Goal: Task Accomplishment & Management: Complete application form

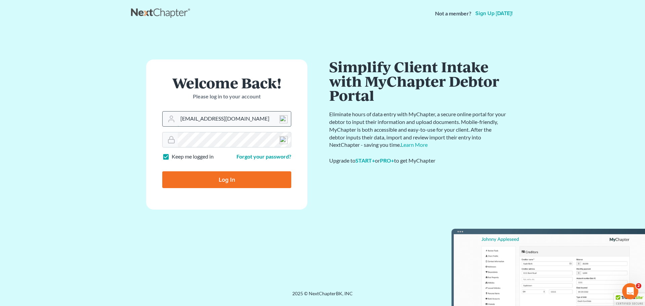
click at [251, 116] on input "davidfoyil@equaljusticelawgroup.com" at bounding box center [234, 118] width 113 height 15
type input "analyst@equaljusticelawgroup.com"
click at [213, 175] on input "Log In" at bounding box center [226, 179] width 129 height 17
type input "Thinking..."
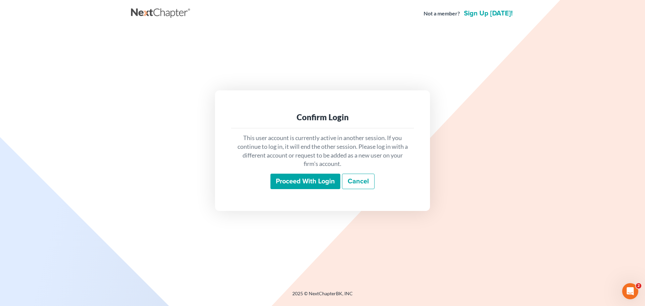
click at [319, 185] on input "Proceed with login" at bounding box center [305, 181] width 70 height 15
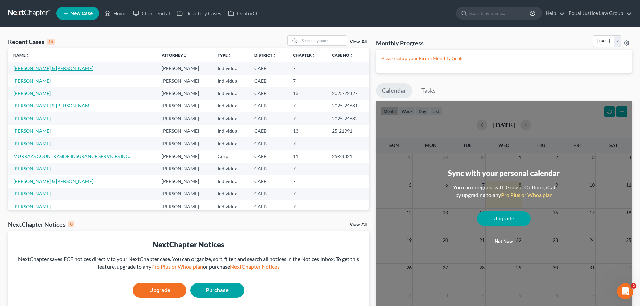
click at [49, 68] on link "[PERSON_NAME] & [PERSON_NAME]" at bounding box center [53, 68] width 80 height 6
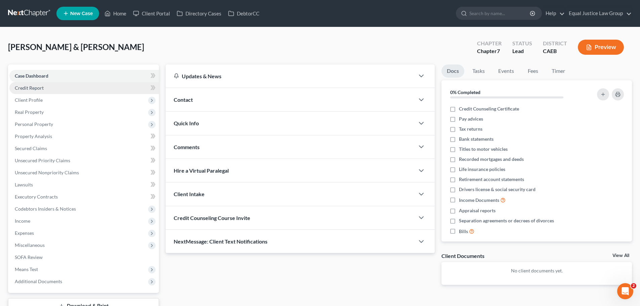
click at [59, 85] on link "Credit Report" at bounding box center [83, 88] width 149 height 12
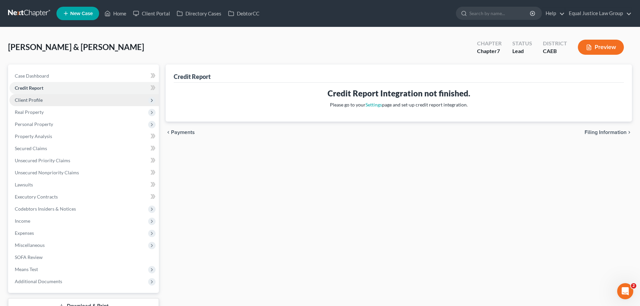
click at [47, 98] on span "Client Profile" at bounding box center [83, 100] width 149 height 12
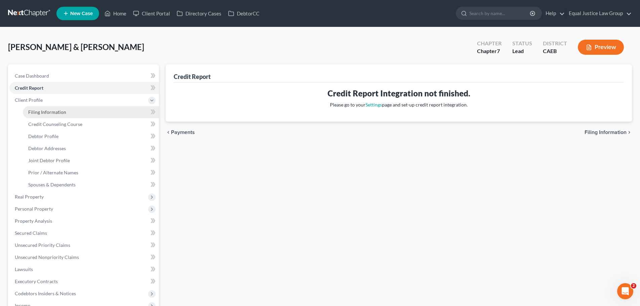
click at [52, 113] on span "Filing Information" at bounding box center [47, 112] width 38 height 6
select select "1"
select select "0"
select select "4"
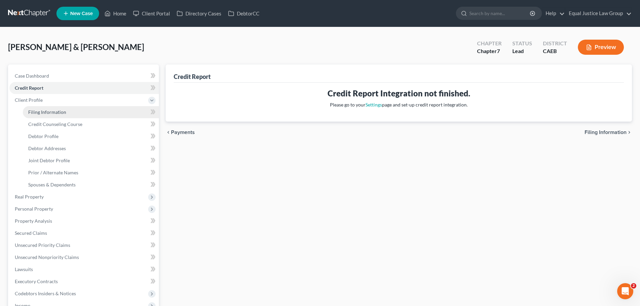
select select "0"
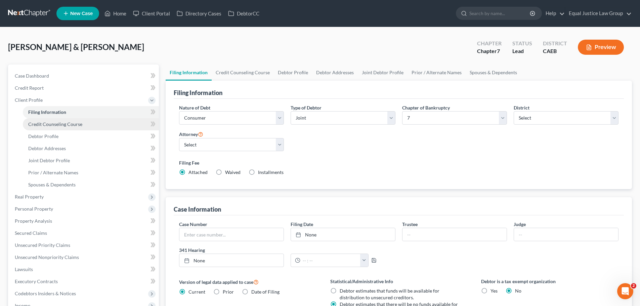
click at [44, 125] on span "Credit Counseling Course" at bounding box center [55, 124] width 54 height 6
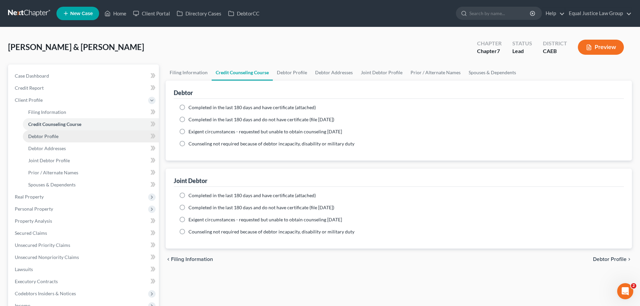
click at [41, 136] on span "Debtor Profile" at bounding box center [43, 136] width 30 height 6
select select "1"
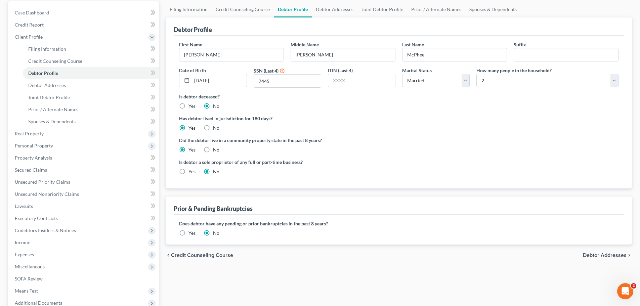
scroll to position [67, 0]
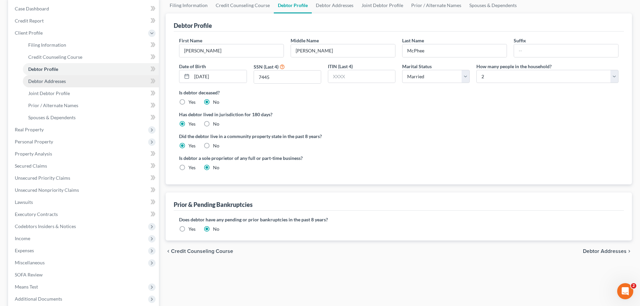
click at [54, 81] on span "Debtor Addresses" at bounding box center [47, 81] width 38 height 6
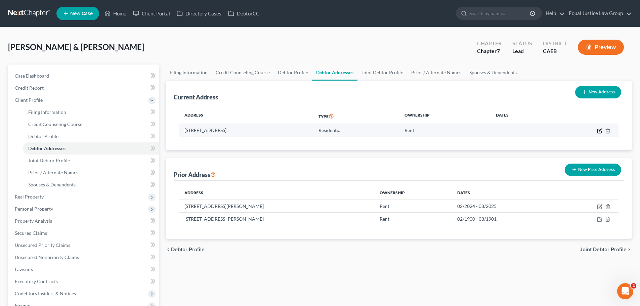
click at [598, 132] on icon "button" at bounding box center [599, 130] width 3 height 3
select select "4"
select select "0"
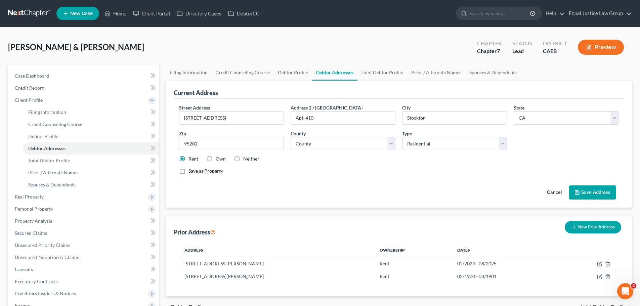
click at [242, 160] on div "Neither" at bounding box center [247, 158] width 26 height 7
click at [243, 159] on label "Neither" at bounding box center [251, 158] width 16 height 7
click at [246, 159] on input "Neither" at bounding box center [248, 157] width 4 height 4
radio input "true"
click at [582, 191] on button "Save Address" at bounding box center [592, 192] width 47 height 14
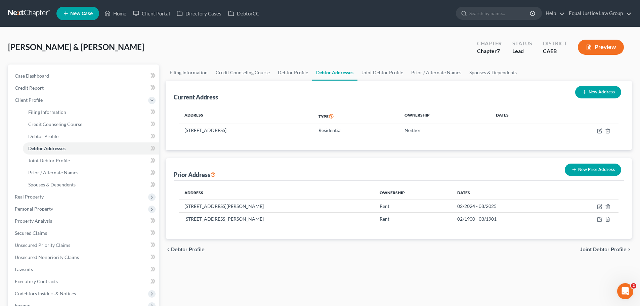
click at [600, 248] on span "Joint Debtor Profile" at bounding box center [602, 249] width 47 height 5
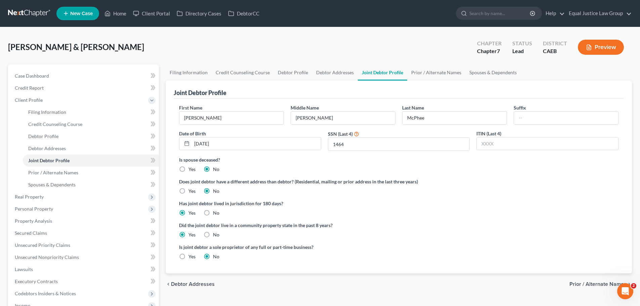
click at [592, 283] on span "Prior / Alternate Names" at bounding box center [597, 283] width 57 height 5
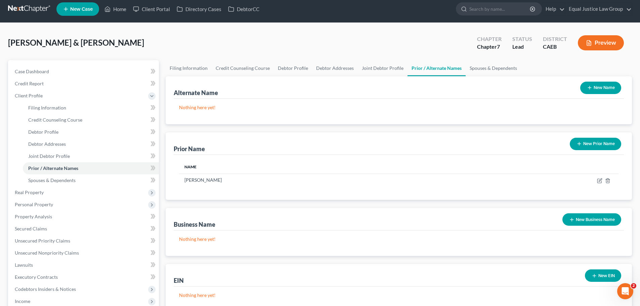
scroll to position [34, 0]
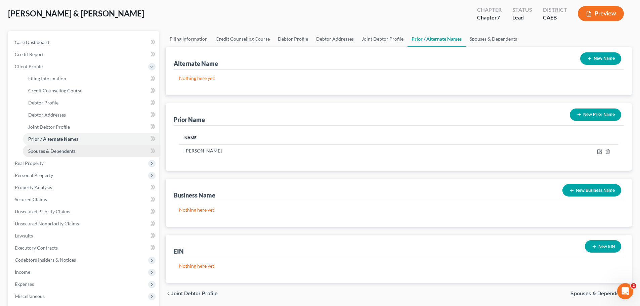
click at [65, 149] on span "Spouses & Dependents" at bounding box center [51, 151] width 47 height 6
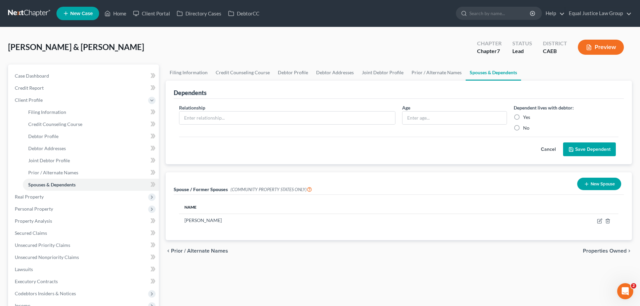
click at [597, 249] on span "Properties Owned" at bounding box center [605, 250] width 44 height 5
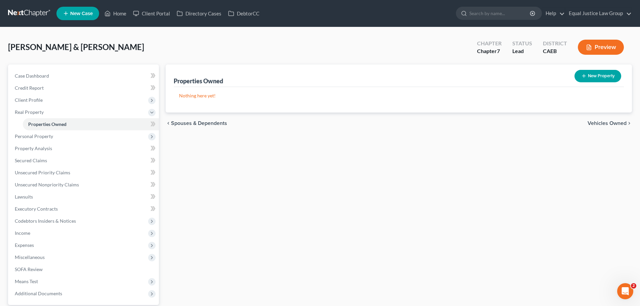
click at [612, 123] on span "Vehicles Owned" at bounding box center [606, 123] width 39 height 5
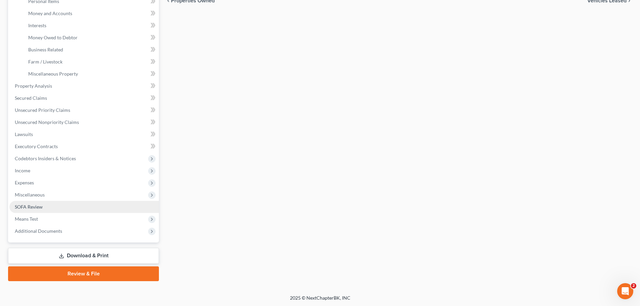
scroll to position [172, 0]
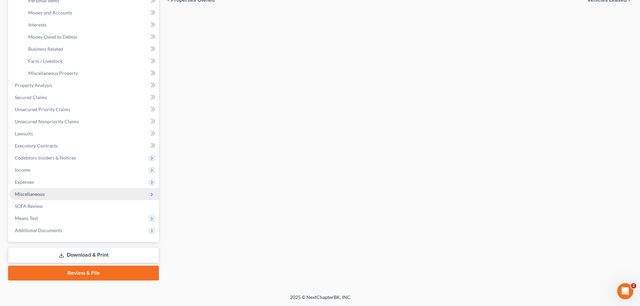
click at [34, 193] on span "Miscellaneous" at bounding box center [30, 194] width 30 height 6
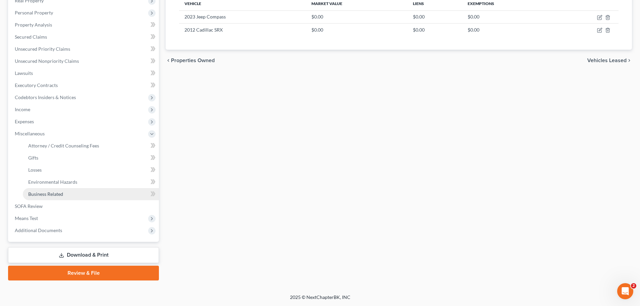
scroll to position [111, 0]
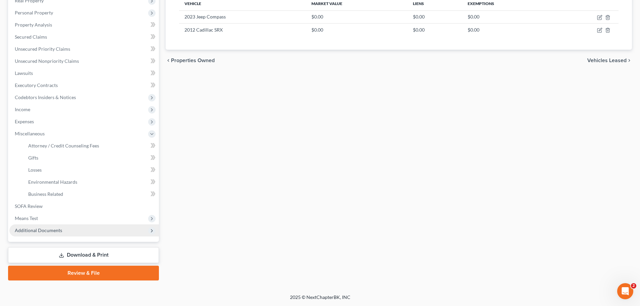
click at [46, 231] on span "Additional Documents" at bounding box center [38, 230] width 47 height 6
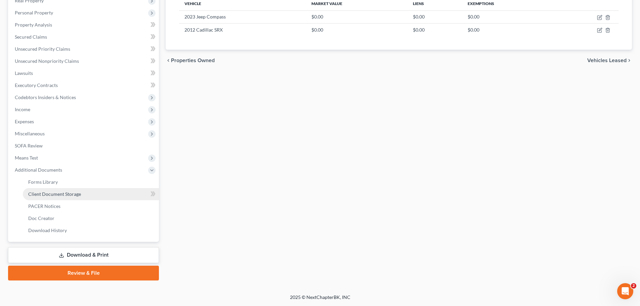
click at [64, 194] on span "Client Document Storage" at bounding box center [54, 194] width 53 height 6
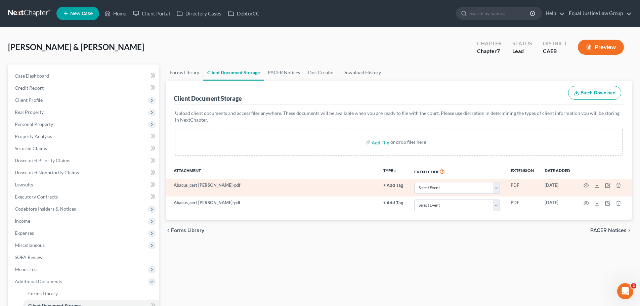
click at [393, 185] on button "+ Add Tag" at bounding box center [393, 185] width 20 height 4
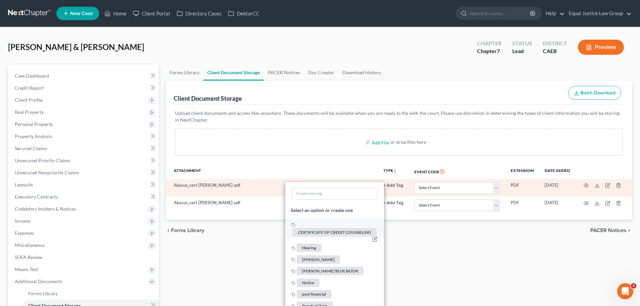
click at [328, 233] on span "CERTIFICATE OF CREDIT COUNSELING" at bounding box center [334, 232] width 84 height 8
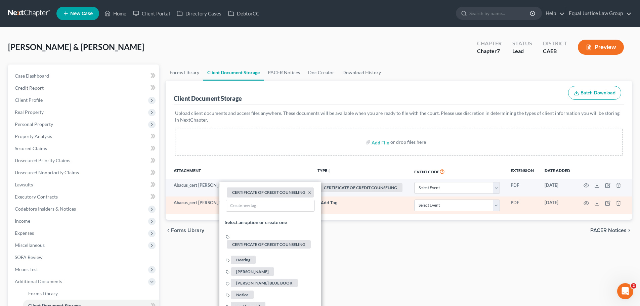
click at [340, 204] on link "+ Add Tag" at bounding box center [360, 202] width 86 height 6
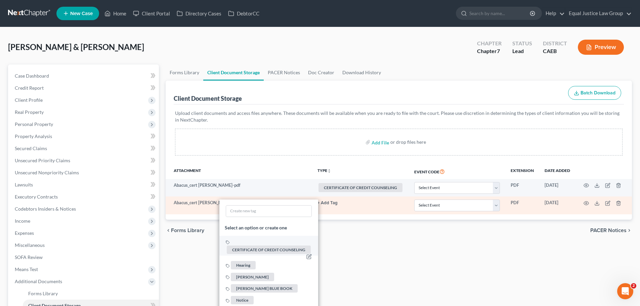
click at [284, 249] on span "CERTIFICATE OF CREDIT COUNSELING" at bounding box center [269, 249] width 84 height 8
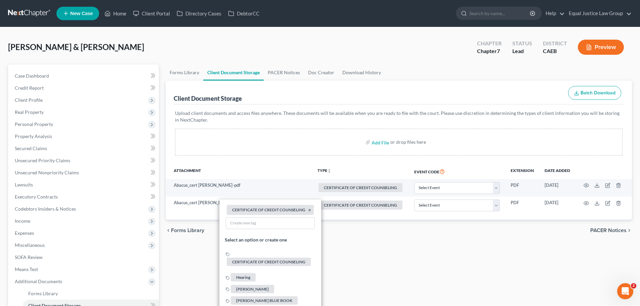
click at [435, 257] on div "Forms Library Client Document Storage PACER Notices Doc Creator Download Histor…" at bounding box center [398, 227] width 473 height 327
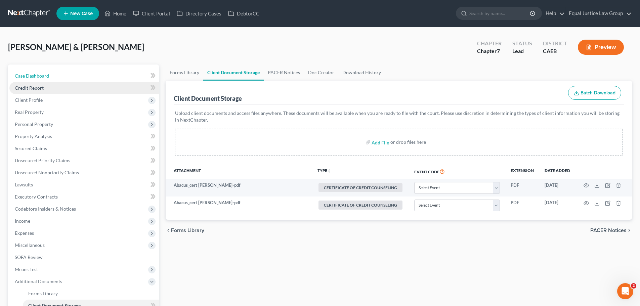
drag, startPoint x: 52, startPoint y: 74, endPoint x: 48, endPoint y: 87, distance: 13.9
click at [52, 74] on link "Case Dashboard" at bounding box center [83, 76] width 149 height 12
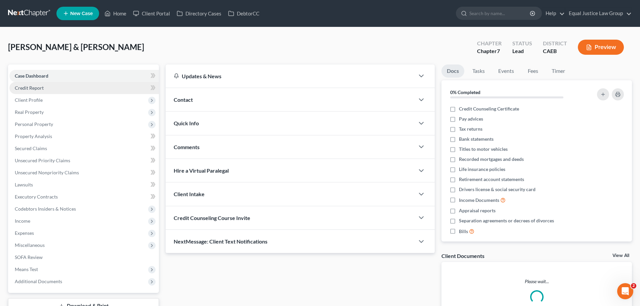
click at [47, 88] on link "Credit Report" at bounding box center [83, 88] width 149 height 12
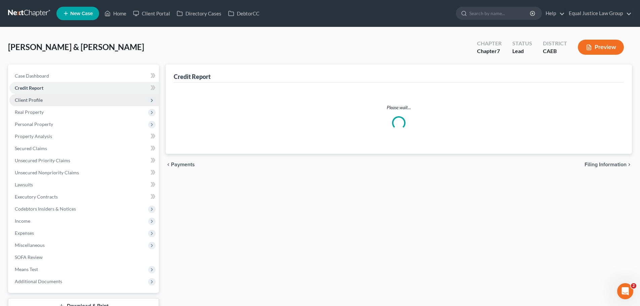
click at [46, 98] on span "Client Profile" at bounding box center [83, 100] width 149 height 12
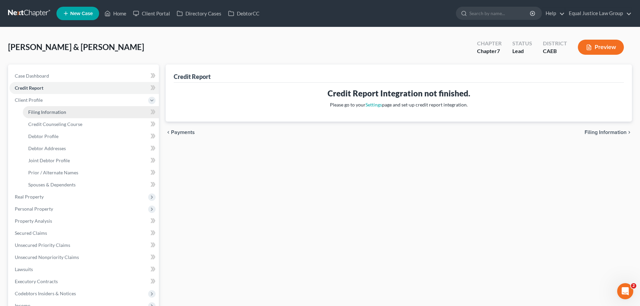
click at [43, 109] on span "Filing Information" at bounding box center [47, 112] width 38 height 6
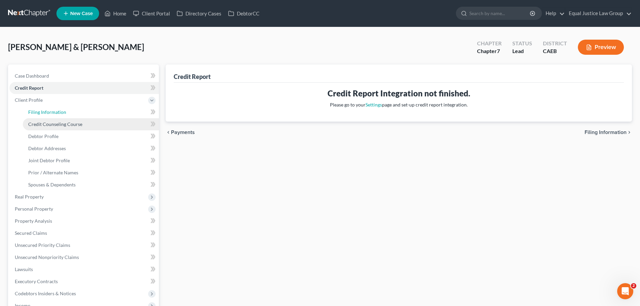
select select "1"
select select "0"
select select "8"
select select "0"
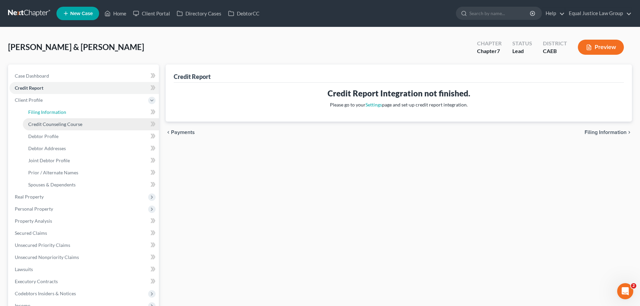
select select "4"
select select "0"
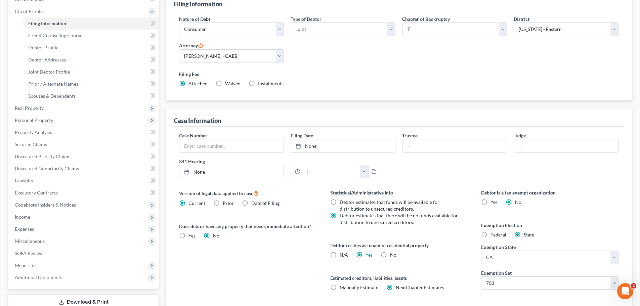
scroll to position [101, 0]
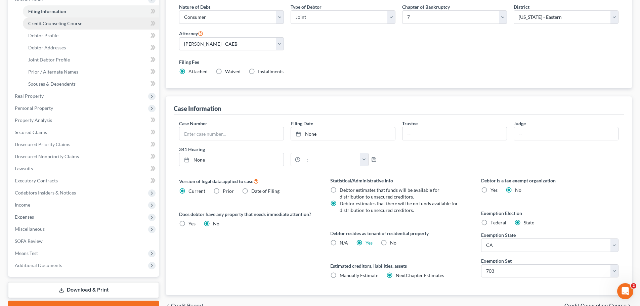
click at [88, 25] on link "Credit Counseling Course" at bounding box center [91, 23] width 136 height 12
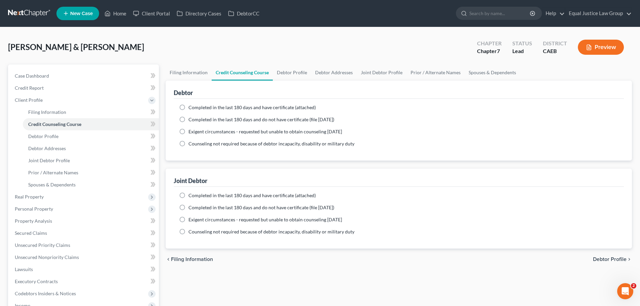
click at [188, 105] on label "Completed in the last 180 days and have certificate (attached)" at bounding box center [251, 107] width 127 height 7
click at [191, 105] on input "Completed in the last 180 days and have certificate (attached)" at bounding box center [193, 106] width 4 height 4
radio input "true"
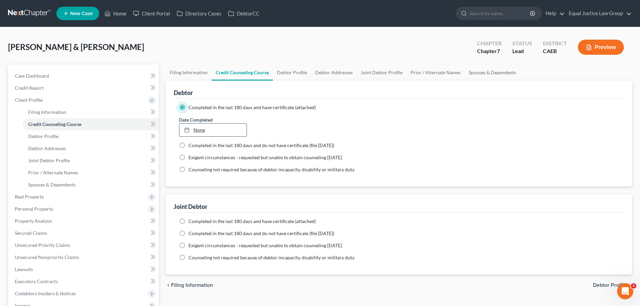
click at [204, 127] on link "None" at bounding box center [212, 130] width 67 height 13
type input "[DATE]"
click at [188, 219] on label "Completed in the last 180 days and have certificate (attached)" at bounding box center [251, 221] width 127 height 7
click at [191, 219] on input "Completed in the last 180 days and have certificate (attached)" at bounding box center [193, 220] width 4 height 4
radio input "true"
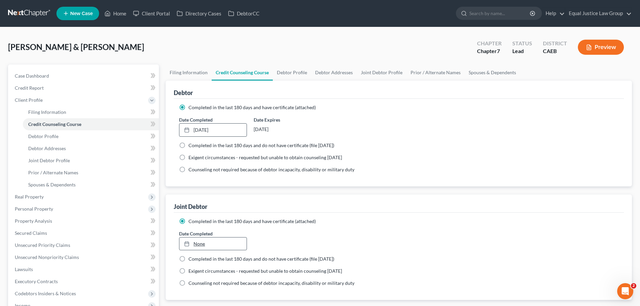
click at [200, 242] on link "None" at bounding box center [212, 243] width 67 height 13
type input "[DATE]"
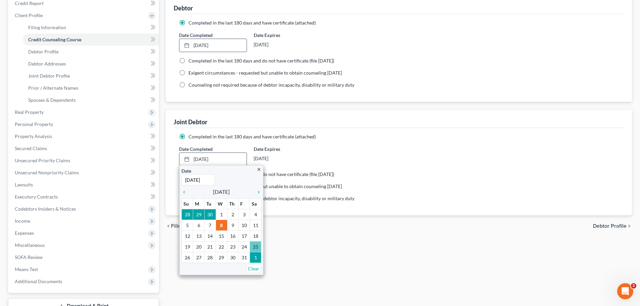
scroll to position [101, 0]
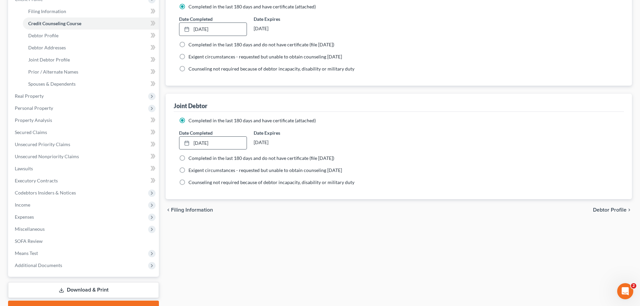
click at [399, 143] on div "Date Completed [DATE] close Date [DATE] Time 12:00 AM chevron_left [DATE] chevr…" at bounding box center [399, 139] width 446 height 20
click at [606, 209] on span "Debtor Profile" at bounding box center [610, 209] width 34 height 5
select select "1"
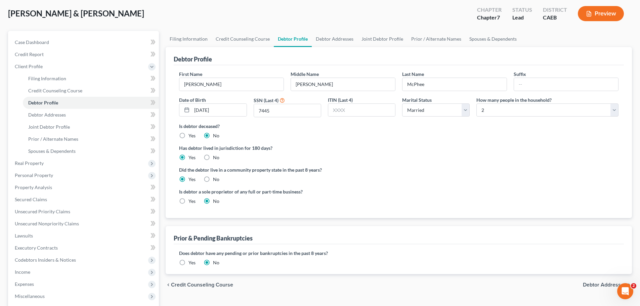
scroll to position [67, 0]
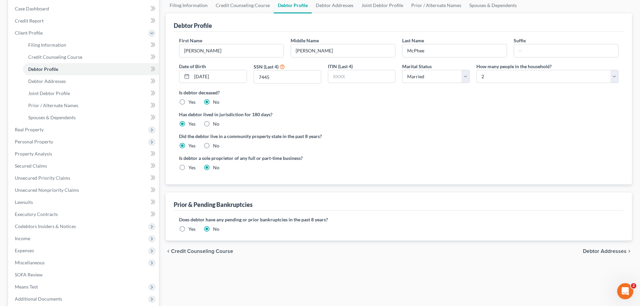
click at [188, 229] on label "Yes" at bounding box center [191, 229] width 7 height 7
click at [191, 229] on input "Yes" at bounding box center [193, 228] width 4 height 4
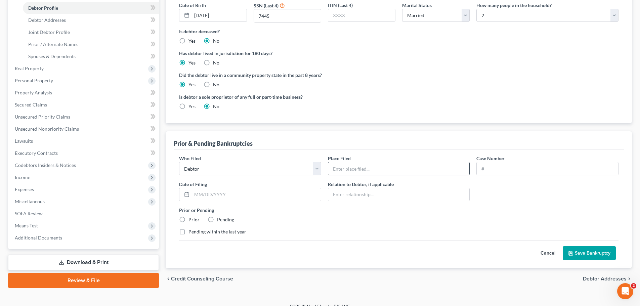
scroll to position [134, 0]
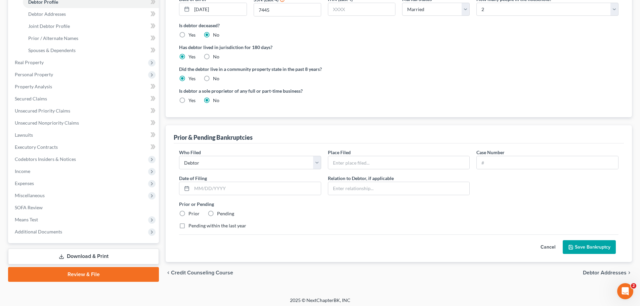
click at [547, 247] on button "Cancel" at bounding box center [548, 246] width 30 height 13
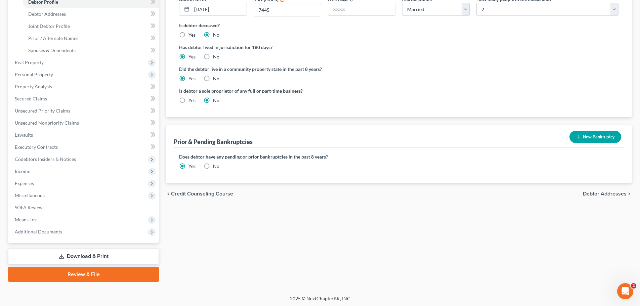
click at [217, 167] on label "No" at bounding box center [216, 166] width 6 height 7
click at [217, 167] on input "No" at bounding box center [218, 165] width 4 height 4
radio input "true"
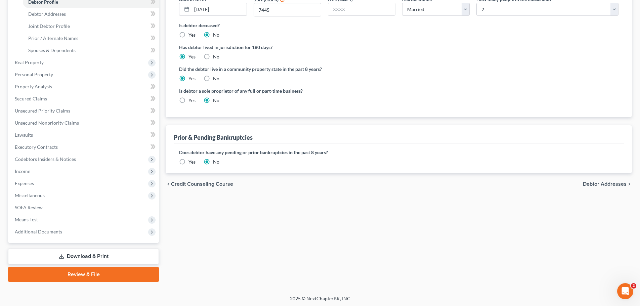
click at [591, 183] on span "Debtor Addresses" at bounding box center [605, 183] width 44 height 5
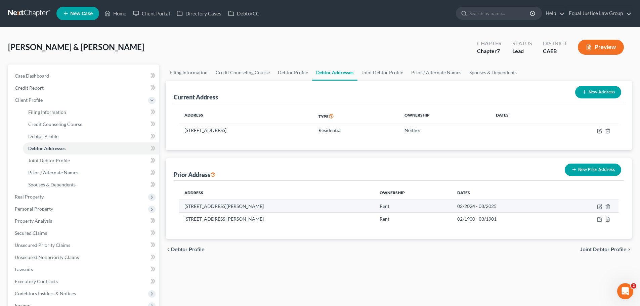
scroll to position [34, 0]
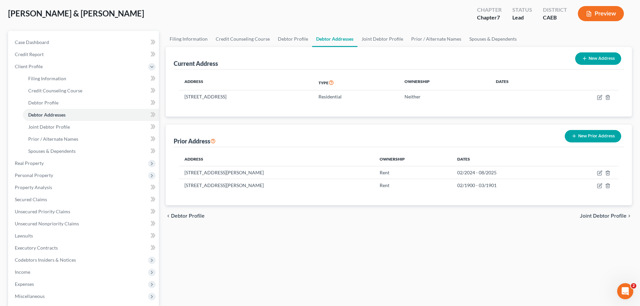
click at [595, 213] on span "Joint Debtor Profile" at bounding box center [602, 215] width 47 height 5
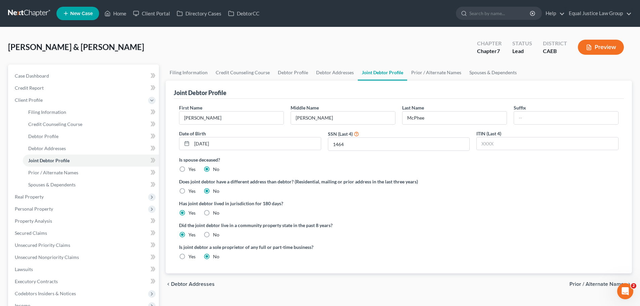
scroll to position [34, 0]
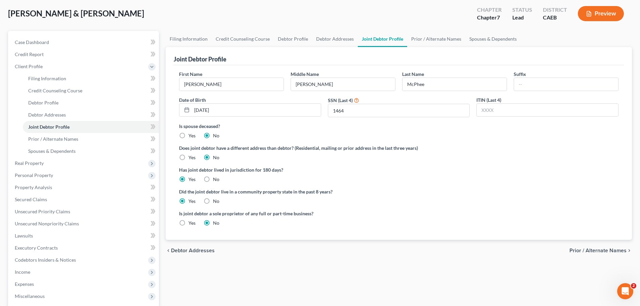
click at [590, 248] on span "Prior / Alternate Names" at bounding box center [597, 250] width 57 height 5
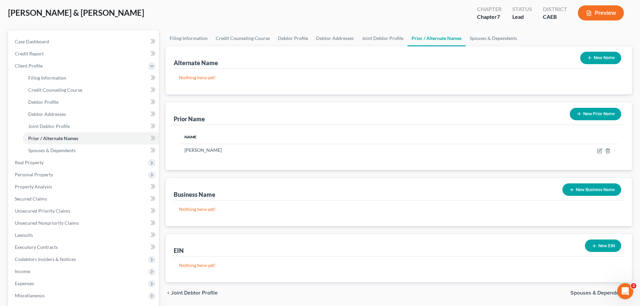
scroll to position [101, 0]
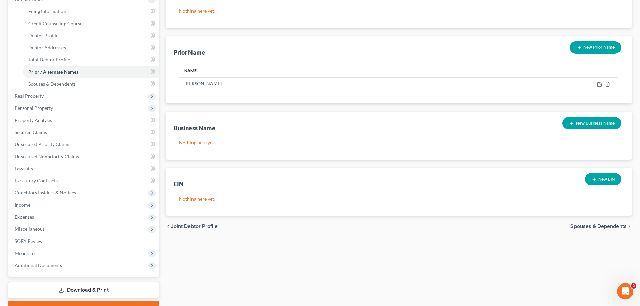
click at [598, 224] on span "Spouses & Dependents" at bounding box center [598, 226] width 56 height 5
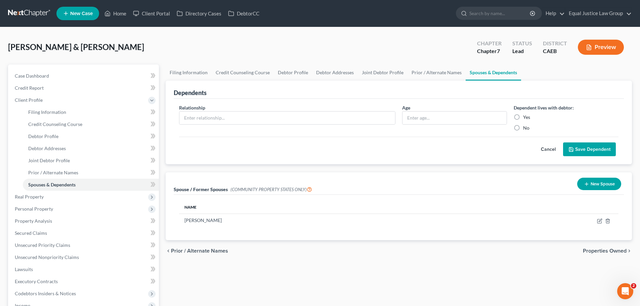
click at [606, 250] on span "Properties Owned" at bounding box center [605, 250] width 44 height 5
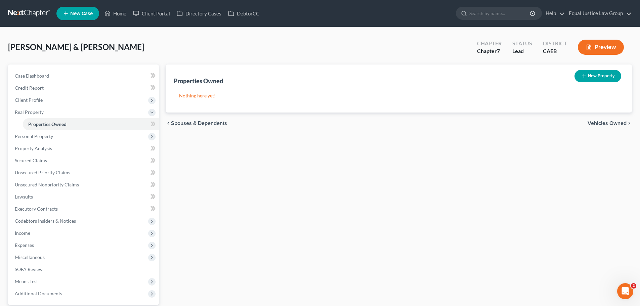
click at [600, 123] on span "Vehicles Owned" at bounding box center [606, 123] width 39 height 5
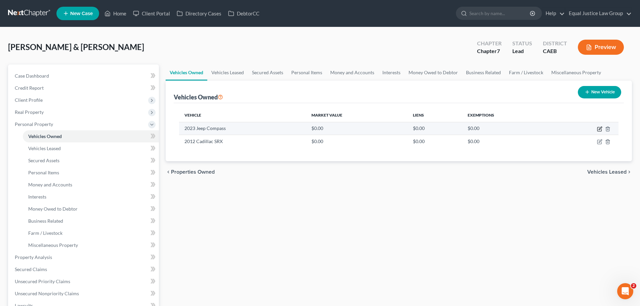
click at [599, 128] on icon "button" at bounding box center [599, 128] width 5 height 5
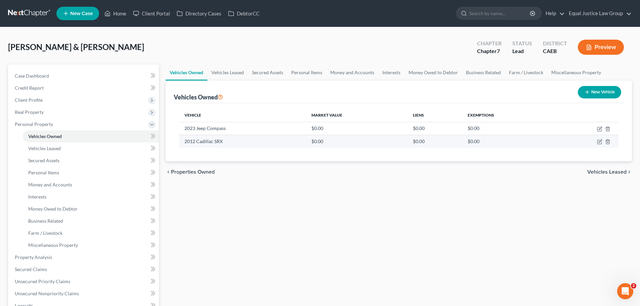
select select "0"
select select "3"
select select "2"
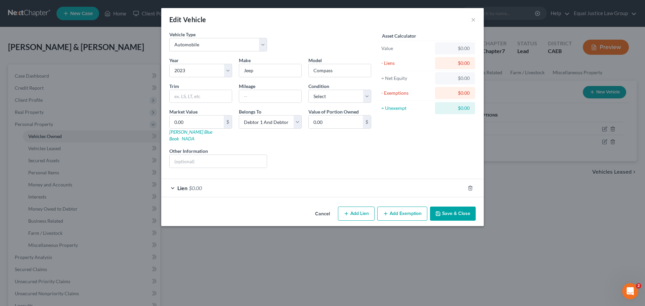
click at [323, 207] on button "Cancel" at bounding box center [323, 213] width 26 height 13
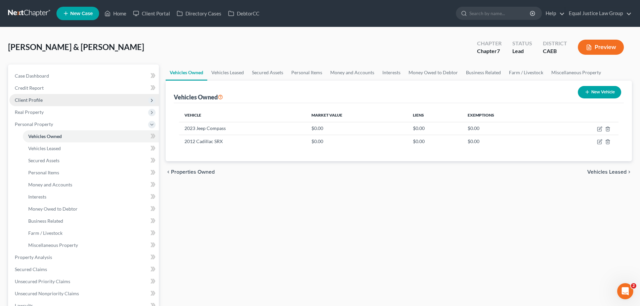
click at [28, 97] on span "Client Profile" at bounding box center [29, 100] width 28 height 6
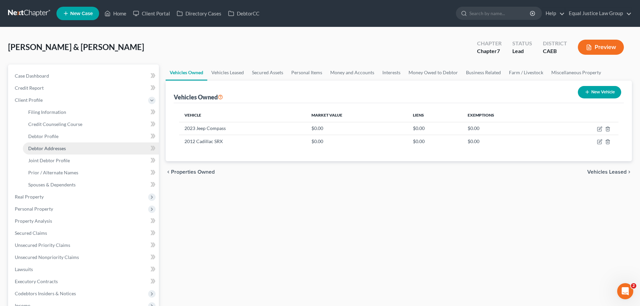
drag, startPoint x: 49, startPoint y: 148, endPoint x: 56, endPoint y: 148, distance: 7.8
click at [49, 148] on span "Debtor Addresses" at bounding box center [47, 148] width 38 height 6
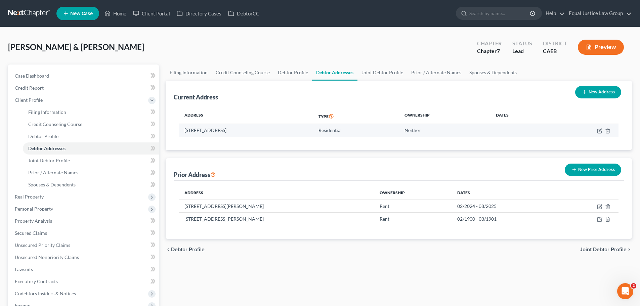
drag, startPoint x: 285, startPoint y: 129, endPoint x: 180, endPoint y: 132, distance: 105.5
click at [180, 132] on td "[STREET_ADDRESS]" at bounding box center [246, 130] width 134 height 13
copy td "[STREET_ADDRESS]"
click at [313, 134] on td "[STREET_ADDRESS]" at bounding box center [246, 130] width 134 height 13
click at [615, 249] on span "Joint Debtor Profile" at bounding box center [602, 249] width 47 height 5
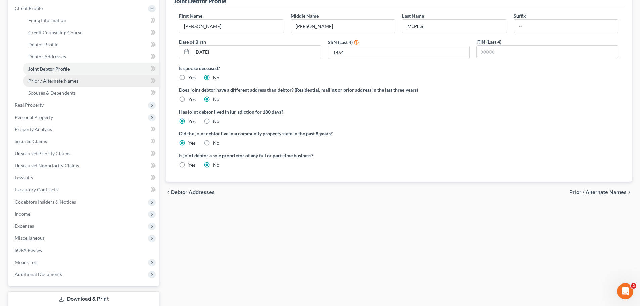
scroll to position [101, 0]
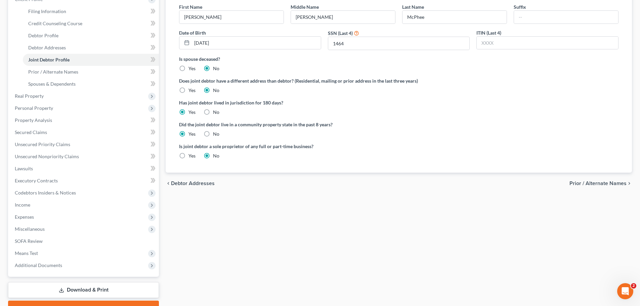
click at [607, 183] on span "Prior / Alternate Names" at bounding box center [597, 183] width 57 height 5
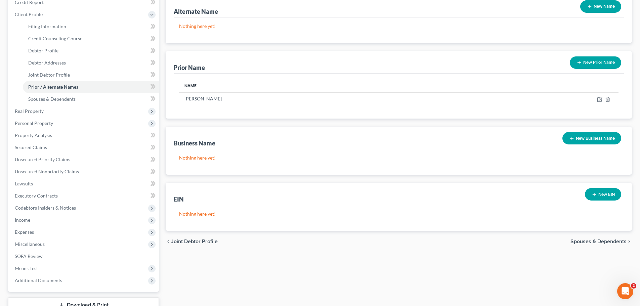
scroll to position [101, 0]
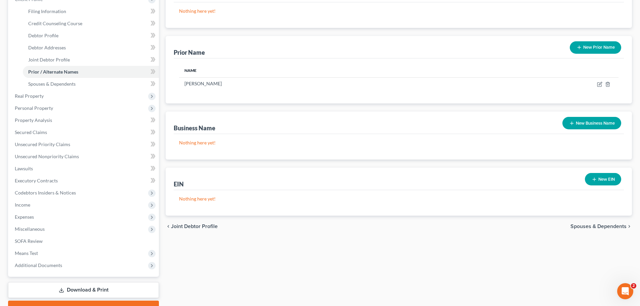
click at [614, 225] on span "Spouses & Dependents" at bounding box center [598, 226] width 56 height 5
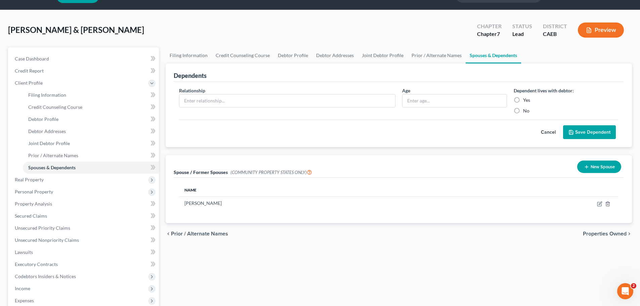
scroll to position [34, 0]
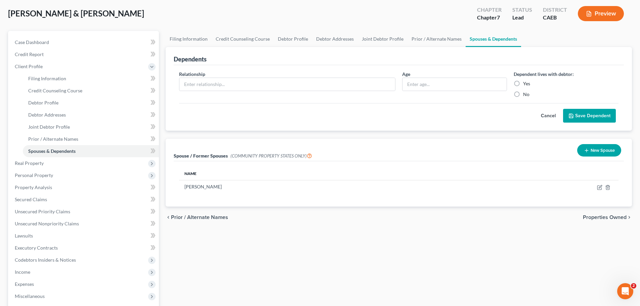
click at [600, 216] on span "Properties Owned" at bounding box center [605, 217] width 44 height 5
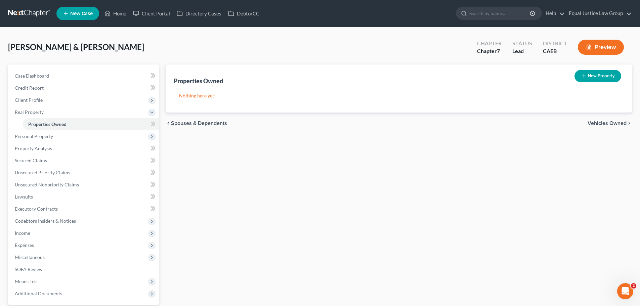
click at [612, 125] on span "Vehicles Owned" at bounding box center [606, 123] width 39 height 5
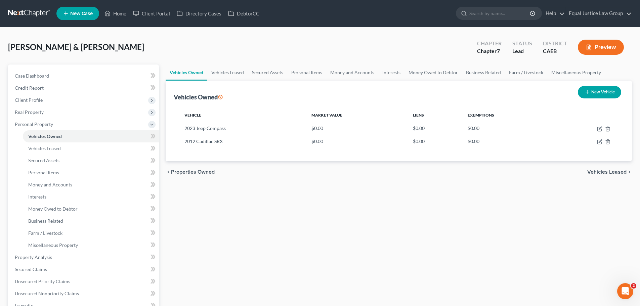
click at [610, 170] on span "Vehicles Leased" at bounding box center [606, 171] width 39 height 5
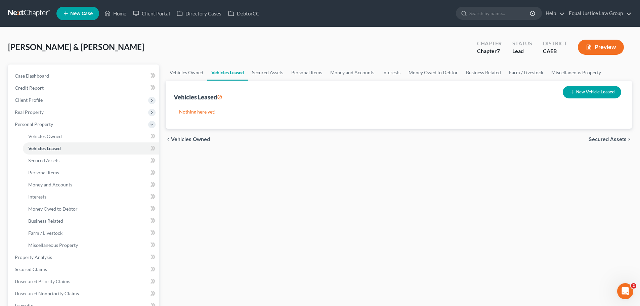
click at [605, 137] on span "Secured Assets" at bounding box center [607, 139] width 38 height 5
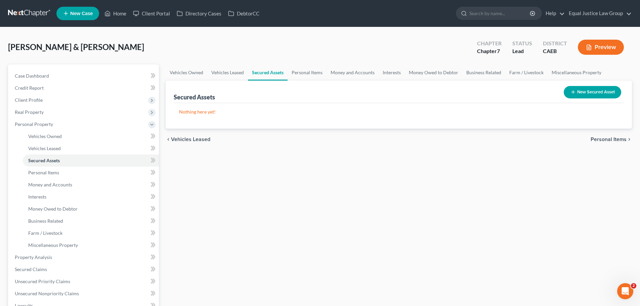
click at [615, 139] on span "Personal Items" at bounding box center [608, 139] width 36 height 5
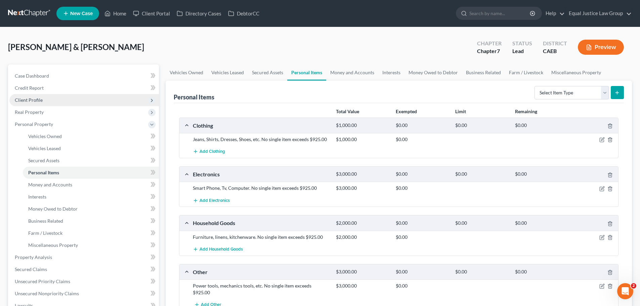
click at [38, 99] on span "Client Profile" at bounding box center [29, 100] width 28 height 6
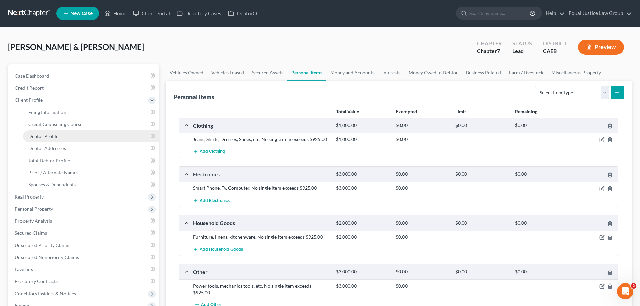
click at [54, 137] on span "Debtor Profile" at bounding box center [43, 136] width 30 height 6
select select "1"
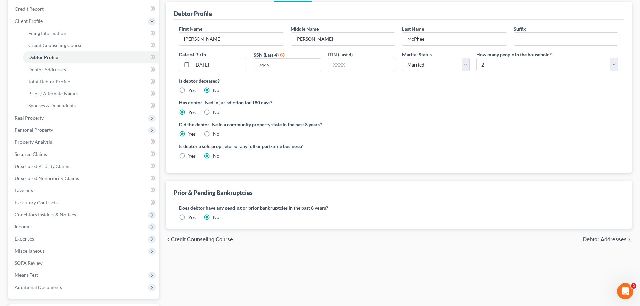
scroll to position [67, 0]
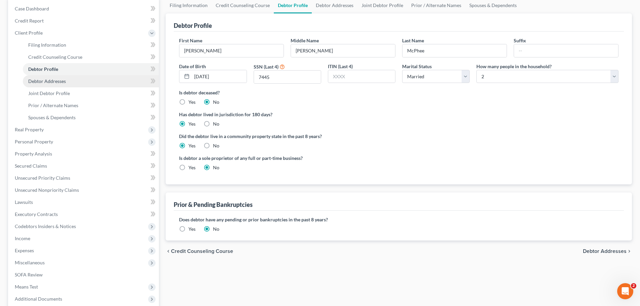
click at [41, 82] on span "Debtor Addresses" at bounding box center [47, 81] width 38 height 6
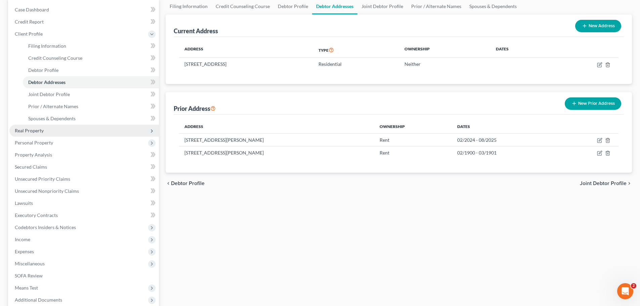
scroll to position [67, 0]
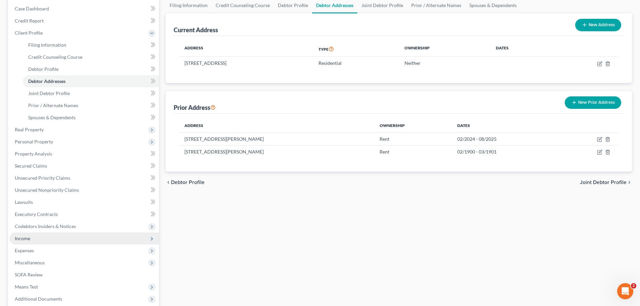
drag, startPoint x: 31, startPoint y: 240, endPoint x: 35, endPoint y: 239, distance: 3.8
click at [31, 240] on span "Income" at bounding box center [83, 238] width 149 height 12
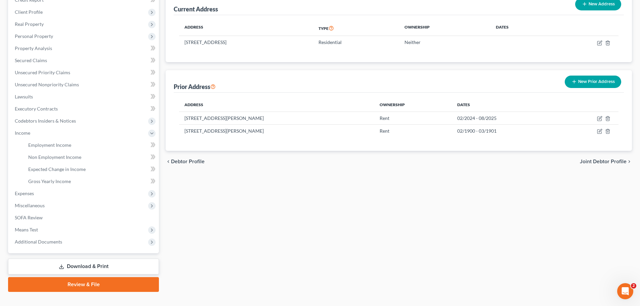
scroll to position [99, 0]
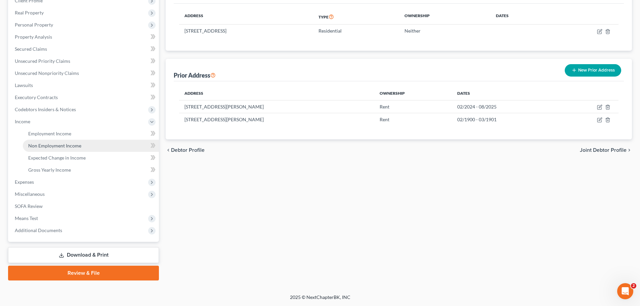
click at [64, 147] on span "Non Employment Income" at bounding box center [54, 146] width 53 height 6
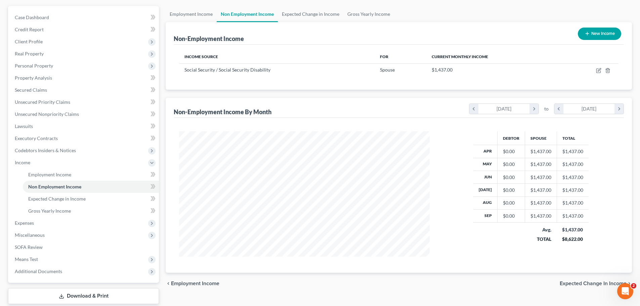
scroll to position [67, 0]
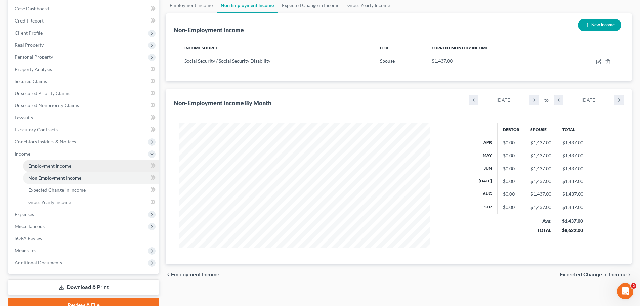
click at [71, 168] on link "Employment Income" at bounding box center [91, 166] width 136 height 12
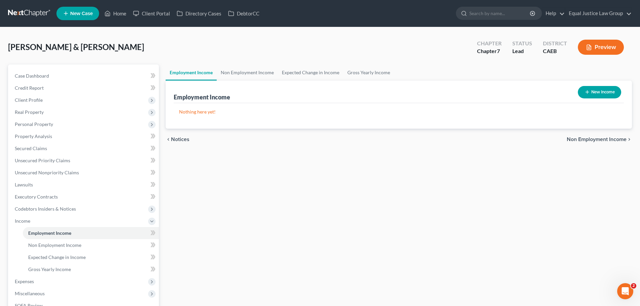
drag, startPoint x: 303, startPoint y: 209, endPoint x: 304, endPoint y: 215, distance: 6.1
click at [303, 209] on div "Employment Income Non Employment Income Expected Change in Income Gross Yearly …" at bounding box center [398, 221] width 473 height 315
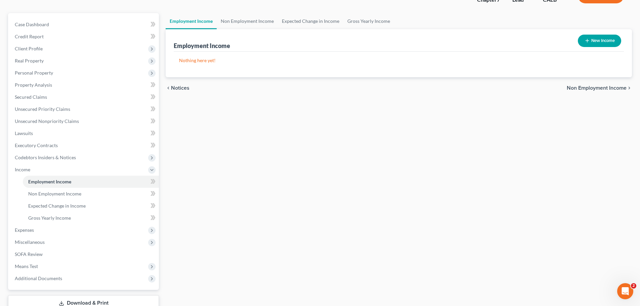
scroll to position [67, 0]
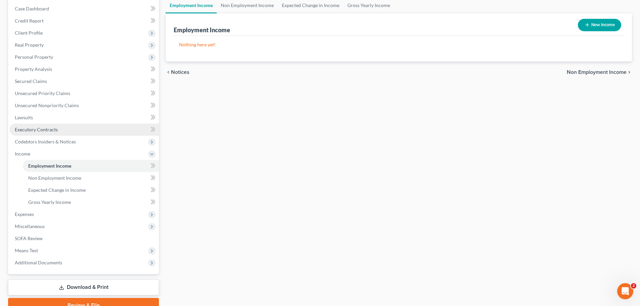
drag, startPoint x: 36, startPoint y: 129, endPoint x: 43, endPoint y: 129, distance: 7.7
click at [36, 129] on span "Executory Contracts" at bounding box center [36, 130] width 43 height 6
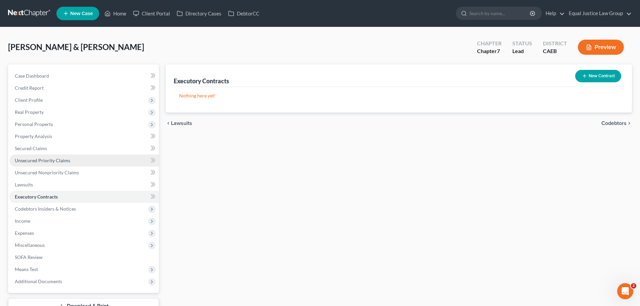
click at [36, 161] on span "Unsecured Priority Claims" at bounding box center [42, 160] width 55 height 6
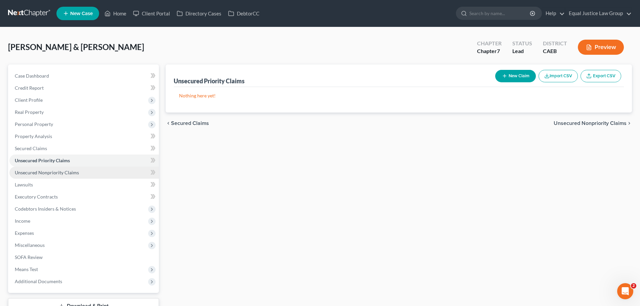
click at [64, 171] on span "Unsecured Nonpriority Claims" at bounding box center [47, 173] width 64 height 6
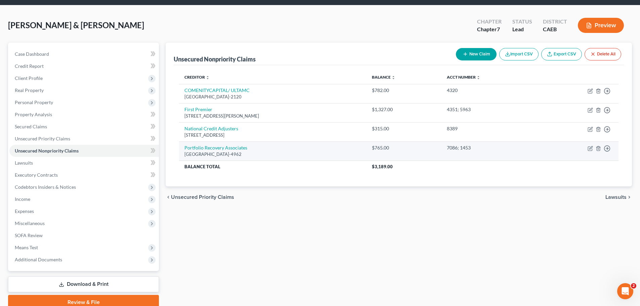
scroll to position [34, 0]
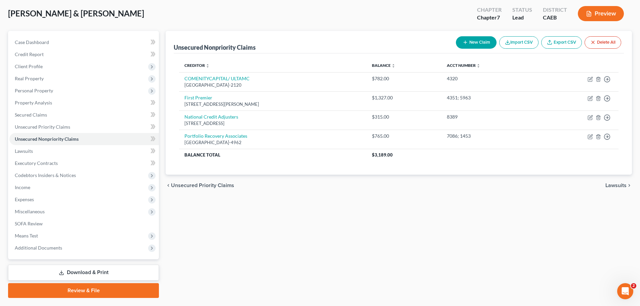
click at [478, 42] on button "New Claim" at bounding box center [476, 42] width 41 height 12
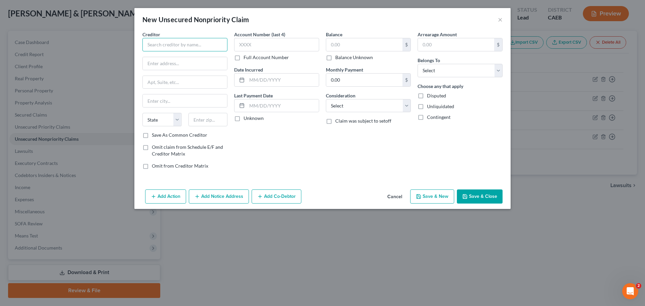
click at [193, 45] on input "text" at bounding box center [184, 44] width 85 height 13
type input "w"
type input "Westlake Financial Services"
click at [152, 46] on input "Westlake Financial Services" at bounding box center [184, 44] width 85 height 13
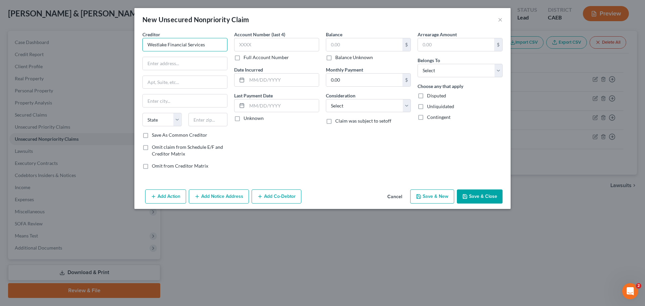
click at [152, 46] on input "Westlake Financial Services" at bounding box center [184, 44] width 85 height 13
click at [162, 63] on input "text" at bounding box center [185, 63] width 84 height 13
paste input "[STREET_ADDRESS]"
type input "[STREET_ADDRESS]"
click at [166, 101] on input "text" at bounding box center [185, 100] width 84 height 13
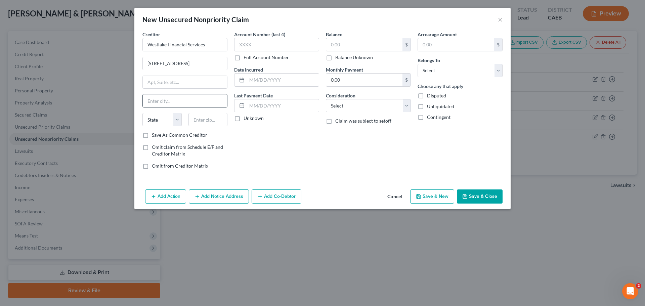
paste input "[GEOGRAPHIC_DATA]"
type input "[GEOGRAPHIC_DATA]"
select select "4"
paste input "90010"
type input "90010"
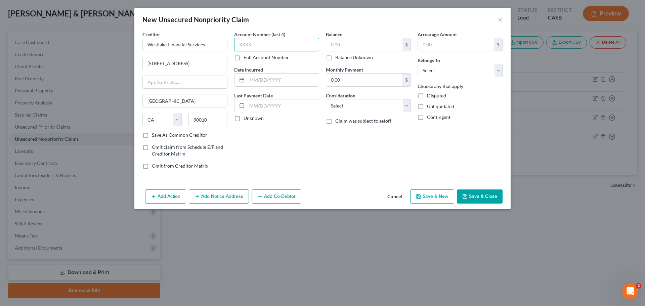
click at [262, 40] on input "text" at bounding box center [276, 44] width 85 height 13
type input "8950"
click at [268, 78] on input "text" at bounding box center [283, 80] width 72 height 13
type input "[DATE]"
click at [274, 98] on div "Last Payment Date Unknown" at bounding box center [276, 107] width 85 height 30
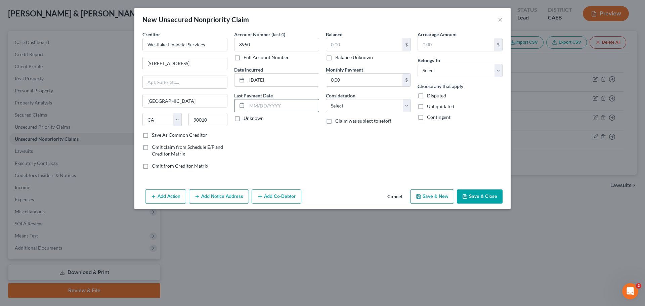
click at [274, 104] on input "text" at bounding box center [283, 105] width 72 height 13
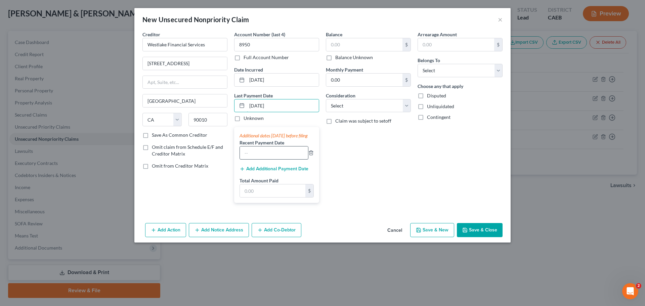
type input "[DATE]"
click at [266, 159] on input "text" at bounding box center [274, 152] width 68 height 13
type input "341.28"
drag, startPoint x: 269, startPoint y: 160, endPoint x: 241, endPoint y: 162, distance: 27.3
click at [242, 159] on input "341.28" at bounding box center [274, 152] width 68 height 13
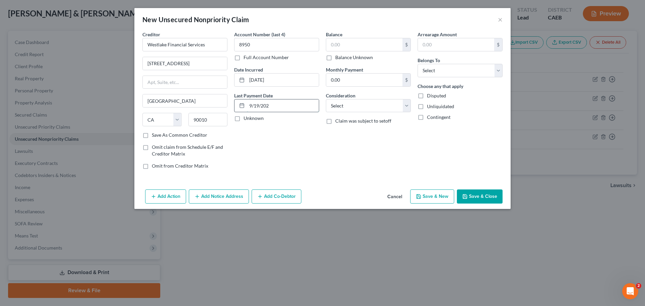
type input "[DATE]"
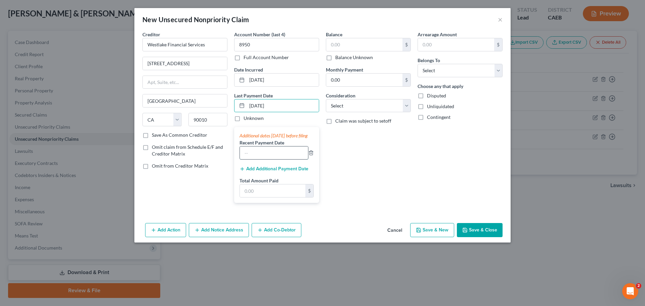
click at [260, 158] on input "text" at bounding box center [274, 152] width 68 height 13
type input "6"
type input "[DATE]"
click at [262, 197] on input "text" at bounding box center [272, 190] width 65 height 13
type input "3"
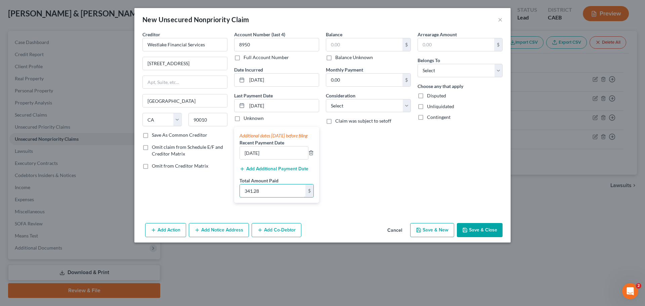
type input "341.28"
drag, startPoint x: 385, startPoint y: 159, endPoint x: 375, endPoint y: 76, distance: 84.2
click at [385, 159] on div "Balance $ Balance Unknown Balance Undetermined $ Balance Unknown Monthly Paymen…" at bounding box center [368, 119] width 92 height 177
click at [343, 47] on input "text" at bounding box center [364, 44] width 76 height 13
click at [346, 48] on input "text" at bounding box center [364, 44] width 76 height 13
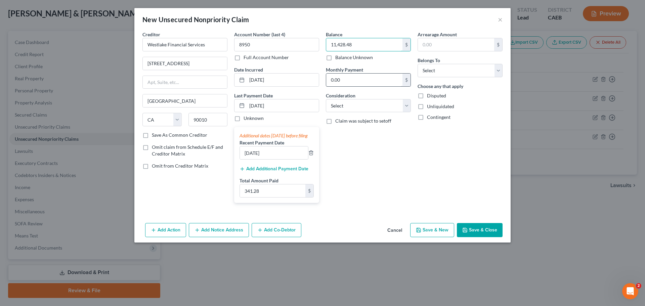
type input "11,428.48"
click at [371, 77] on input "0.00" at bounding box center [364, 80] width 76 height 13
type input "323.00"
click at [398, 101] on select "Select Cable / Satellite Services Collection Agency Credit Card Debt Debt Couns…" at bounding box center [368, 105] width 85 height 13
select select "14"
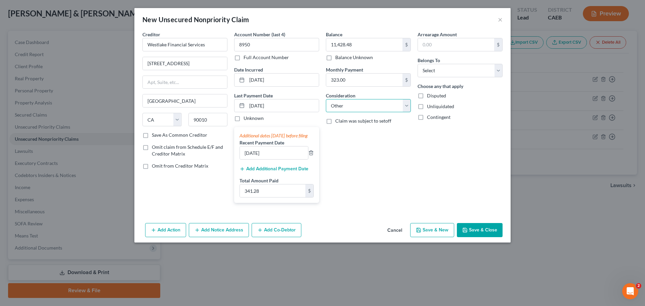
click at [326, 99] on select "Select Cable / Satellite Services Collection Agency Credit Card Debt Debt Couns…" at bounding box center [368, 105] width 85 height 13
click at [349, 133] on input "text" at bounding box center [368, 131] width 84 height 13
click at [449, 203] on div "Arrearage Amount $ Belongs To * Select Debtor 1 Only Debtor 2 Only Debtor 1 And…" at bounding box center [460, 119] width 92 height 177
click at [396, 233] on button "Cancel" at bounding box center [395, 230] width 26 height 13
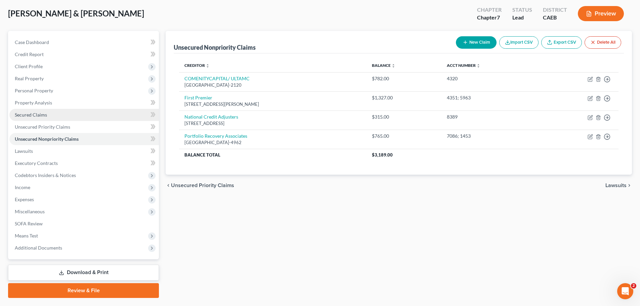
click at [36, 116] on span "Secured Claims" at bounding box center [31, 115] width 32 height 6
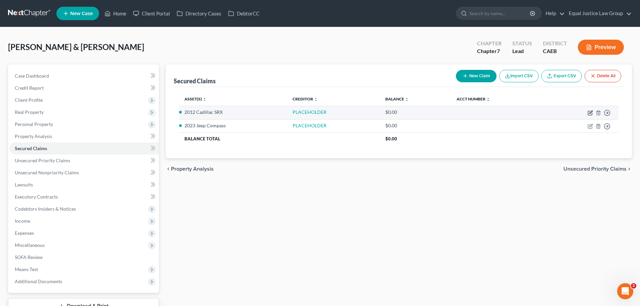
click at [591, 111] on icon "button" at bounding box center [589, 112] width 5 height 5
select select "1"
select select "0"
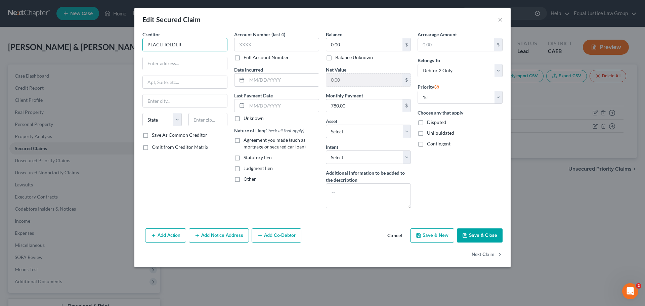
drag, startPoint x: 187, startPoint y: 44, endPoint x: 143, endPoint y: 44, distance: 44.0
click at [143, 44] on input "PLACEHOLDER" at bounding box center [184, 44] width 85 height 13
type input "Westlake Financial Services"
click at [163, 60] on input "text" at bounding box center [185, 63] width 84 height 13
paste input "[STREET_ADDRESS]"
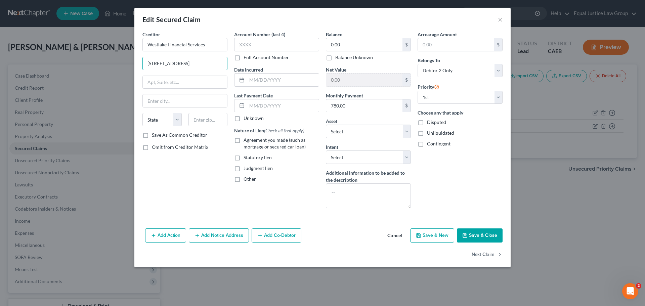
type input "[STREET_ADDRESS]"
click at [198, 120] on input "text" at bounding box center [207, 119] width 39 height 13
paste input "90010"
type input "90010"
type input "[GEOGRAPHIC_DATA]"
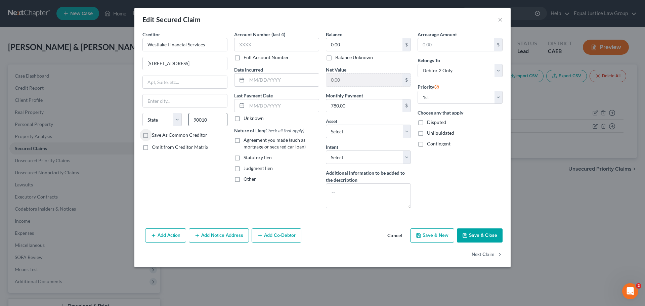
select select "4"
drag, startPoint x: 188, startPoint y: 63, endPoint x: 134, endPoint y: 64, distance: 53.7
click at [134, 64] on div "Creditor * Westlake Financial Services [STREET_ADDRESS] Los Angeles State [US_S…" at bounding box center [322, 128] width 376 height 195
click at [153, 82] on input "text" at bounding box center [185, 82] width 84 height 13
paste input "[STREET_ADDRESS]"
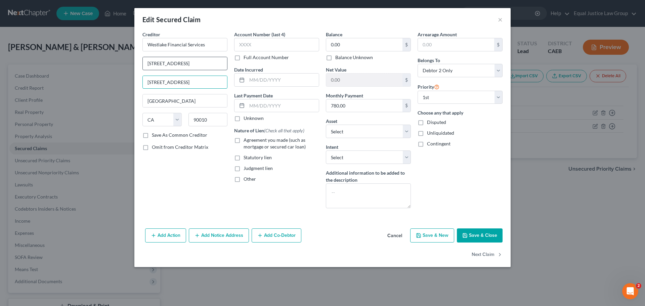
type input "[STREET_ADDRESS]"
drag, startPoint x: 177, startPoint y: 64, endPoint x: 149, endPoint y: 64, distance: 27.9
click at [149, 64] on input "[STREET_ADDRESS]" at bounding box center [185, 63] width 84 height 13
click at [147, 64] on input "[STREET_ADDRESS]" at bounding box center [185, 63] width 84 height 13
drag, startPoint x: 147, startPoint y: 63, endPoint x: 186, endPoint y: 63, distance: 38.9
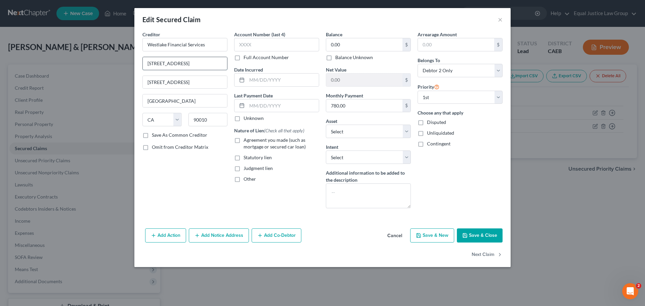
click at [195, 64] on input "[STREET_ADDRESS]" at bounding box center [185, 63] width 84 height 13
type input "Attn: Bankruptcy Dept."
click at [268, 45] on input "text" at bounding box center [276, 44] width 85 height 13
type input "8950"
click at [266, 74] on input "text" at bounding box center [283, 80] width 72 height 13
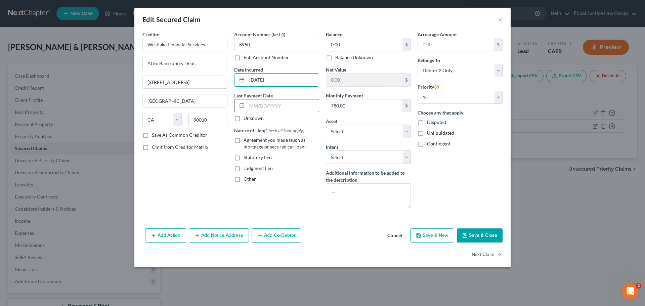
type input "[DATE]"
click at [286, 105] on input "text" at bounding box center [283, 105] width 72 height 13
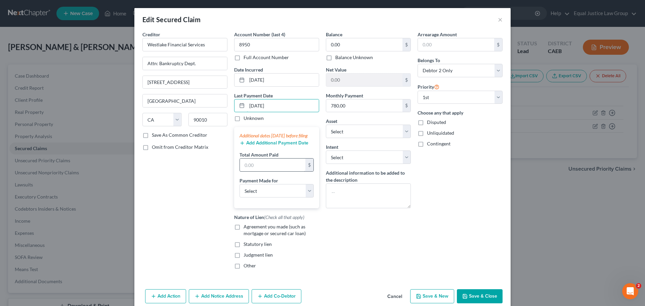
type input "[DATE]"
click at [258, 170] on input "text" at bounding box center [272, 164] width 65 height 13
type input "341.28"
click at [273, 197] on select "Select Car Credit Card Loan Repayment Mortgage Other Suppliers Or Vendors" at bounding box center [276, 190] width 74 height 13
select select "0"
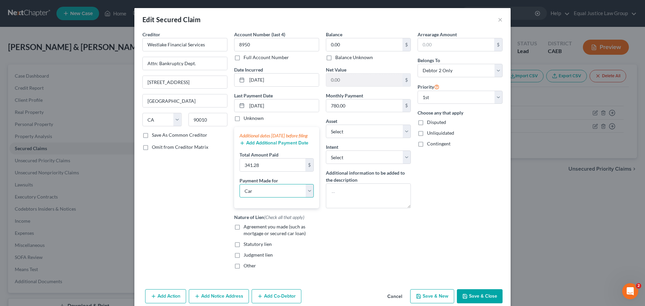
click at [239, 191] on select "Select Car Credit Card Loan Repayment Mortgage Other Suppliers Or Vendors" at bounding box center [276, 190] width 74 height 13
click at [356, 246] on div "Balance 0.00 $ Balance Unknown Balance Undetermined 0.00 $ Balance Unknown Net …" at bounding box center [368, 152] width 92 height 243
click at [243, 231] on span "Agreement you made (such as mortgage or secured car loan)" at bounding box center [274, 230] width 62 height 12
click at [246, 228] on input "Agreement you made (such as mortgage or secured car loan)" at bounding box center [248, 225] width 4 height 4
checkbox input "true"
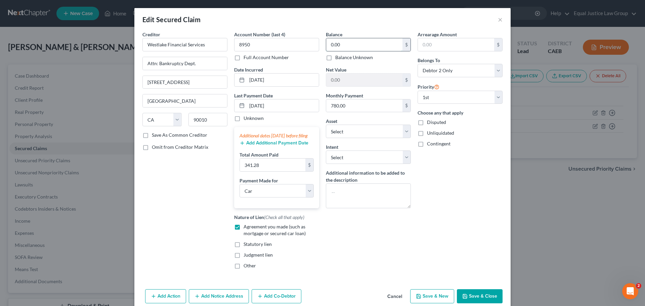
click at [356, 41] on input "0.00" at bounding box center [364, 44] width 76 height 13
type input "11,428.48"
click at [352, 23] on div "Edit Secured Claim ×" at bounding box center [322, 19] width 376 height 23
click at [372, 99] on div "780.00 $" at bounding box center [368, 105] width 85 height 13
click at [374, 103] on input "780.00" at bounding box center [364, 105] width 76 height 13
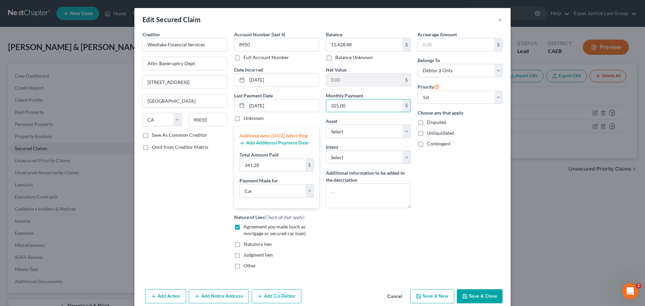
type input "325.00"
click at [441, 179] on div "Arrearage Amount $ Belongs To * Select Debtor 1 Only Debtor 2 Only Debtor 1 And…" at bounding box center [460, 152] width 92 height 243
click at [381, 160] on select "Select Surrender Redeem Reaffirm Avoid Other" at bounding box center [368, 156] width 85 height 13
select select "2"
click at [326, 150] on select "Select Surrender Redeem Reaffirm Avoid Other" at bounding box center [368, 156] width 85 height 13
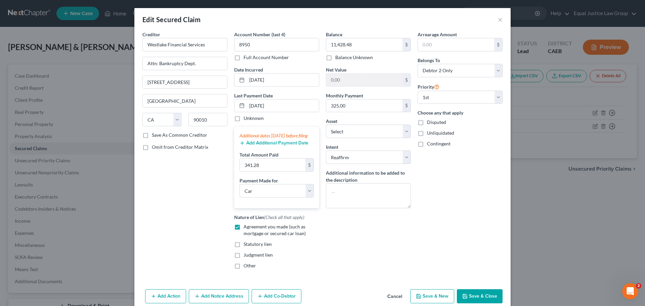
click at [452, 195] on div "Arrearage Amount $ Belongs To * Select Debtor 1 Only Debtor 2 Only Debtor 1 And…" at bounding box center [460, 152] width 92 height 243
click at [453, 42] on input "text" at bounding box center [456, 44] width 76 height 13
click at [432, 68] on select "Select Debtor 1 Only Debtor 2 Only Debtor 1 And Debtor 2 Only At Least One Of T…" at bounding box center [459, 70] width 85 height 13
select select "2"
click at [417, 64] on select "Select Debtor 1 Only Debtor 2 Only Debtor 1 And Debtor 2 Only At Least One Of T…" at bounding box center [459, 70] width 85 height 13
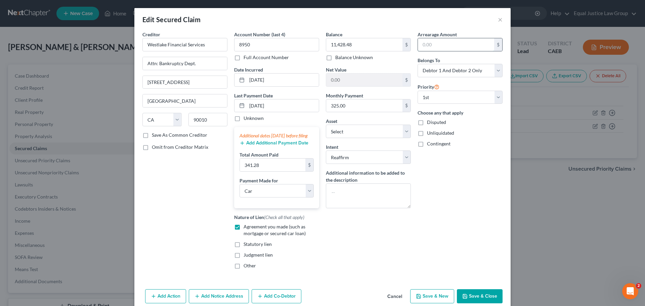
click at [438, 46] on input "text" at bounding box center [456, 44] width 76 height 13
type input "1,488.68"
click at [451, 29] on div "Edit Secured Claim ×" at bounding box center [322, 19] width 376 height 23
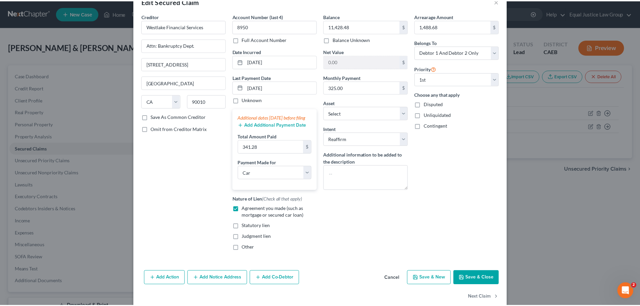
scroll to position [34, 0]
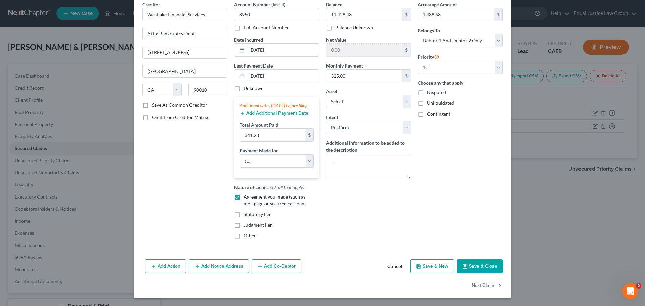
click at [475, 268] on button "Save & Close" at bounding box center [480, 266] width 46 height 14
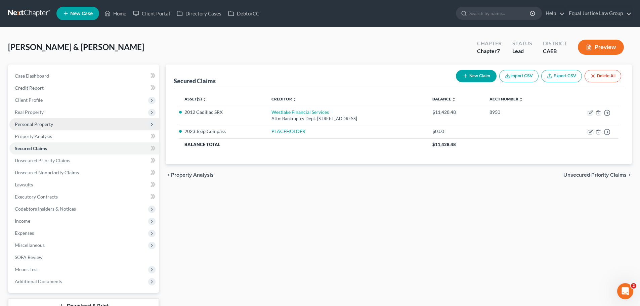
click at [38, 124] on span "Personal Property" at bounding box center [34, 124] width 38 height 6
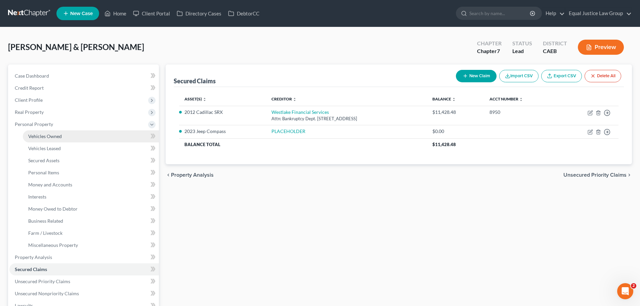
click at [51, 138] on span "Vehicles Owned" at bounding box center [45, 136] width 34 height 6
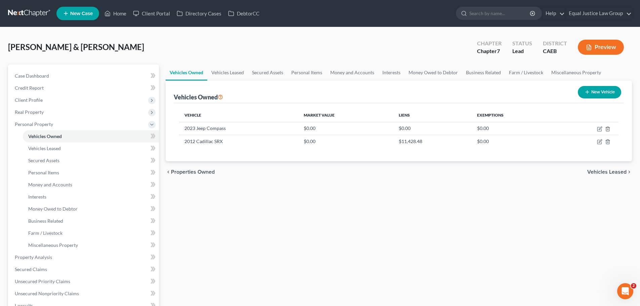
click at [259, 225] on div "Vehicles Owned Vehicles Leased Secured Assets Personal Items Money and Accounts…" at bounding box center [398, 258] width 473 height 388
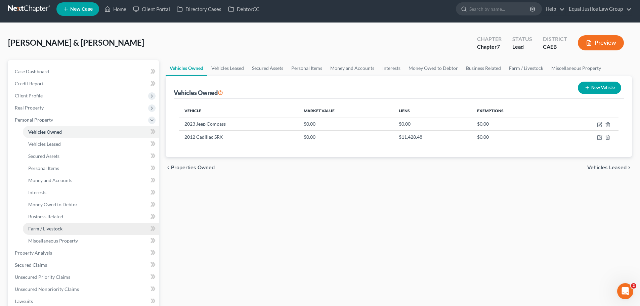
scroll to position [34, 0]
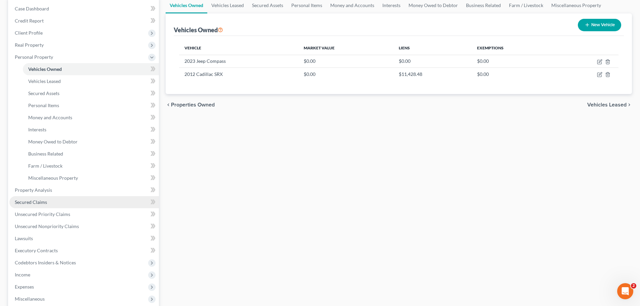
click at [45, 202] on span "Secured Claims" at bounding box center [31, 202] width 32 height 6
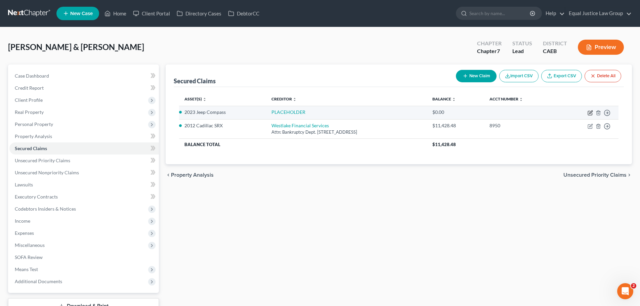
click at [591, 111] on icon "button" at bounding box center [590, 111] width 3 height 3
select select "2"
select select "0"
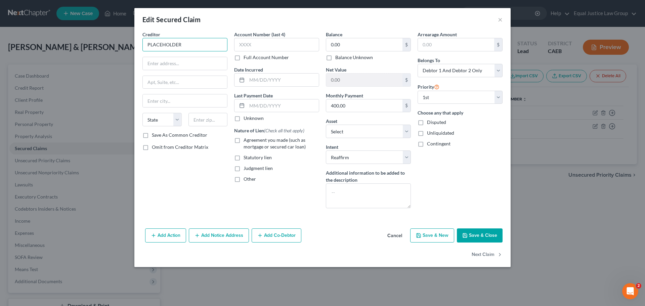
click at [184, 45] on input "PLACEHOLDER" at bounding box center [184, 44] width 85 height 13
paste input "Santander Consumer USA Inc."
type input "Santander Consumer USA Inc."
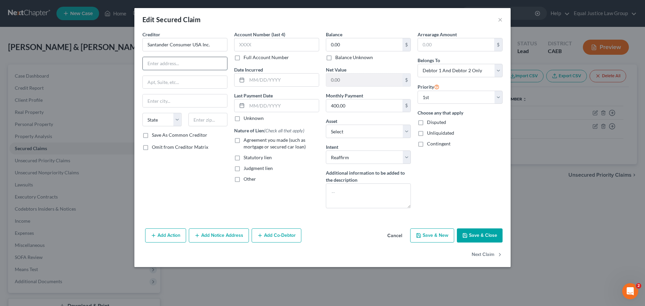
click at [167, 63] on input "text" at bounding box center [185, 63] width 84 height 13
click at [157, 84] on input "text" at bounding box center [185, 82] width 84 height 13
paste input "P.O. Box 961245"
type input "P.O. Box 961245"
click at [160, 61] on input "text" at bounding box center [185, 63] width 84 height 13
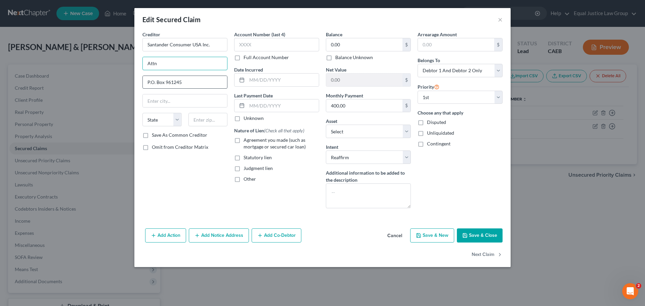
type input "Attn: Bankruptcy Dept."
click at [171, 101] on input "text" at bounding box center [185, 100] width 84 height 13
click at [199, 116] on input "text" at bounding box center [207, 119] width 39 height 13
paste input "76161"
type input "76161"
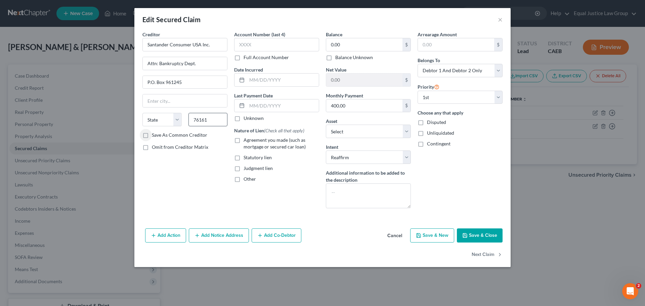
type input "[GEOGRAPHIC_DATA]"
select select "45"
click at [213, 121] on input "76161" at bounding box center [207, 119] width 39 height 13
paste input "1245"
type input "76161-1245"
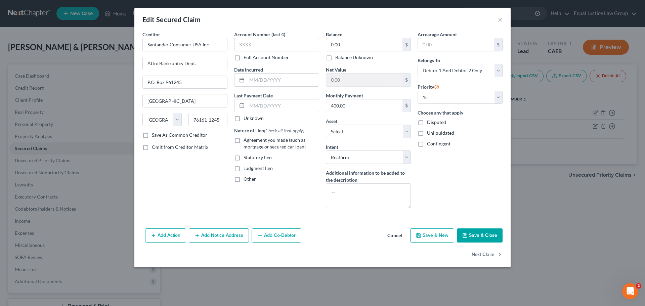
click at [291, 191] on div "Account Number (last 4) Full Account Number Date Incurred Last Payment Date Unk…" at bounding box center [277, 122] width 92 height 183
click at [259, 40] on input "text" at bounding box center [276, 44] width 85 height 13
click at [261, 38] on div "Account Number (last 4) Full Account Number" at bounding box center [276, 46] width 85 height 30
type input "6869"
click at [267, 73] on div at bounding box center [276, 79] width 85 height 13
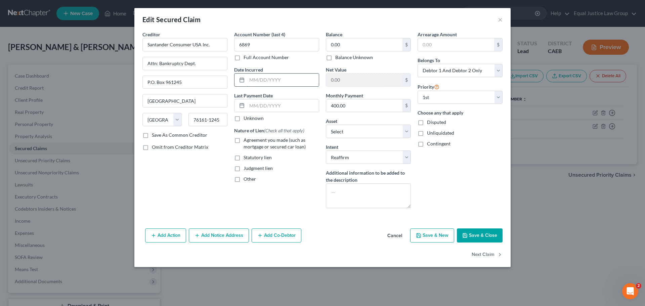
click at [275, 76] on input "text" at bounding box center [283, 80] width 72 height 13
click at [263, 105] on input "text" at bounding box center [283, 105] width 72 height 13
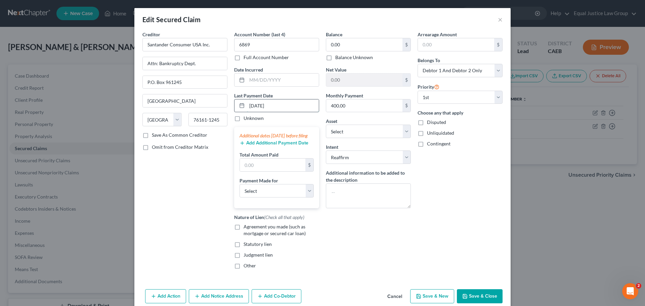
click at [251, 105] on input "[DATE]" at bounding box center [283, 105] width 72 height 13
type input "[DATE]"
click at [264, 171] on input "text" at bounding box center [272, 164] width 65 height 13
type input "743.21"
drag, startPoint x: 276, startPoint y: 194, endPoint x: 270, endPoint y: 202, distance: 9.6
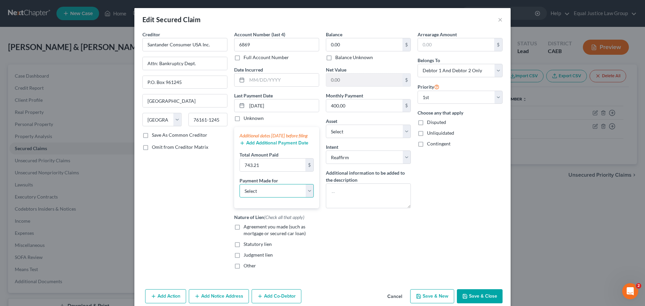
click at [276, 194] on select "Select Car Credit Card Loan Repayment Mortgage Other Suppliers Or Vendors" at bounding box center [276, 190] width 74 height 13
select select "0"
click at [239, 191] on select "Select Car Credit Card Loan Repayment Mortgage Other Suppliers Or Vendors" at bounding box center [276, 190] width 74 height 13
click at [249, 234] on span "Agreement you made (such as mortgage or secured car loan)" at bounding box center [274, 230] width 62 height 12
click at [249, 228] on input "Agreement you made (such as mortgage or secured car loan)" at bounding box center [248, 225] width 4 height 4
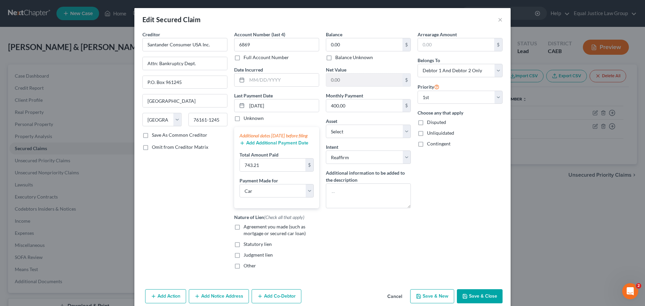
checkbox input "true"
click at [351, 43] on input "0.00" at bounding box center [364, 44] width 76 height 13
type input "26,465.23"
click at [358, 107] on input "400.00" at bounding box center [364, 105] width 76 height 13
type input "743.21"
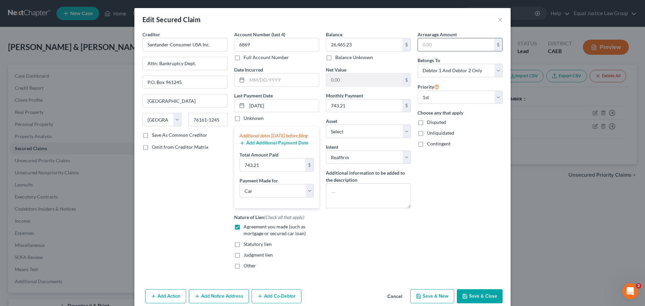
click at [446, 42] on input "text" at bounding box center [456, 44] width 76 height 13
type input "2,228.63"
click at [491, 128] on div "Choose any that apply Disputed Unliquidated Contingent" at bounding box center [459, 128] width 85 height 38
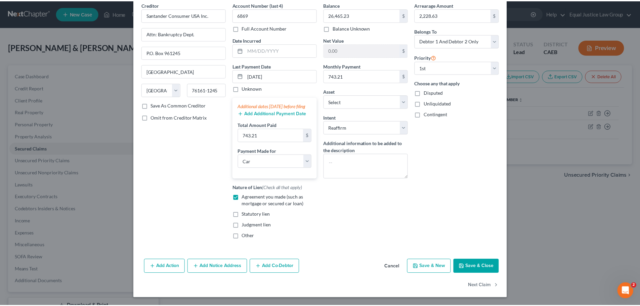
scroll to position [37, 0]
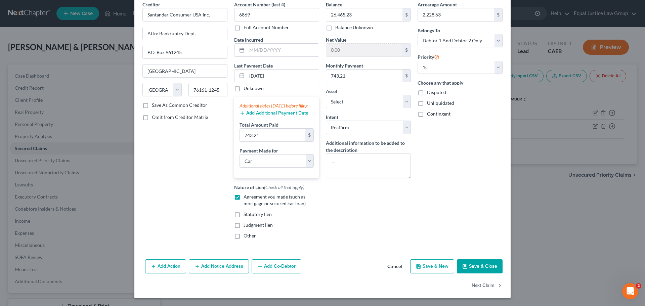
click at [472, 263] on button "Save & Close" at bounding box center [480, 266] width 46 height 14
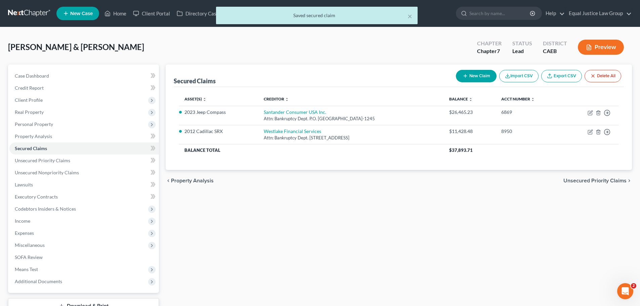
click at [319, 226] on div "Secured Claims New Claim Import CSV Export CSV Delete All Asset(s) expand_more …" at bounding box center [398, 197] width 473 height 267
